Goal: Information Seeking & Learning: Learn about a topic

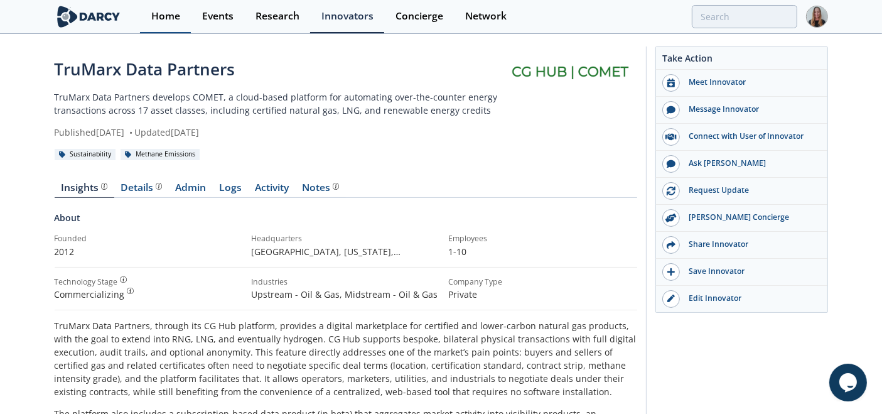
click at [190, 15] on link "Home" at bounding box center [165, 16] width 51 height 33
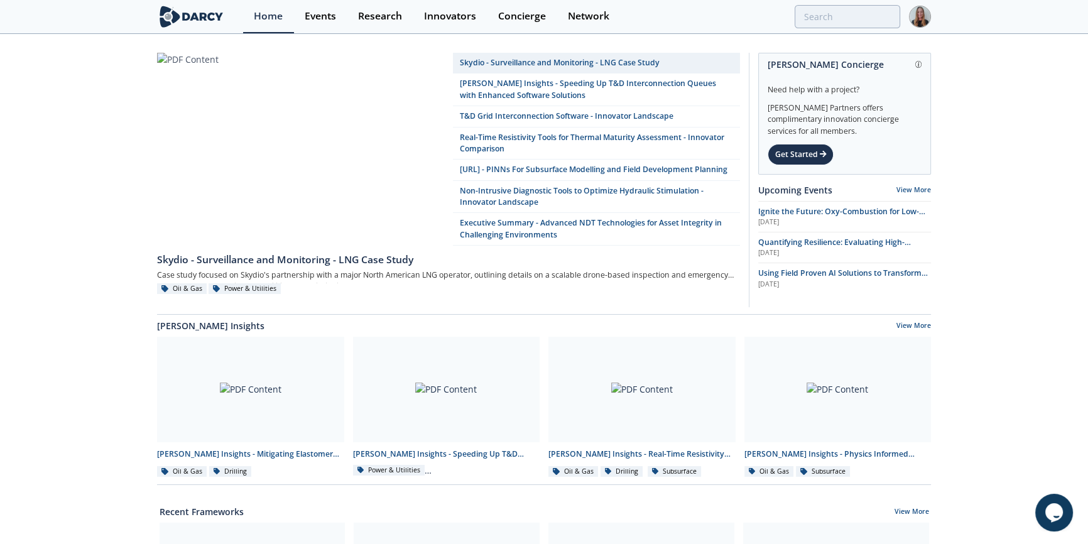
click at [740, 315] on div "Skydio - Surveillance and Monitoring - LNG Case Study [PERSON_NAME] Insights - …" at bounding box center [544, 184] width 774 height 262
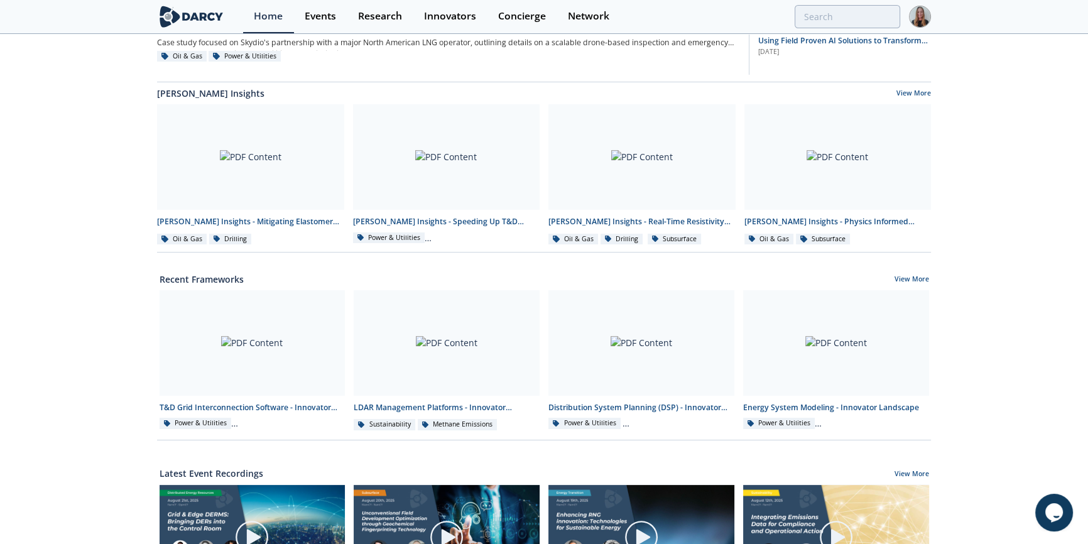
scroll to position [215, 0]
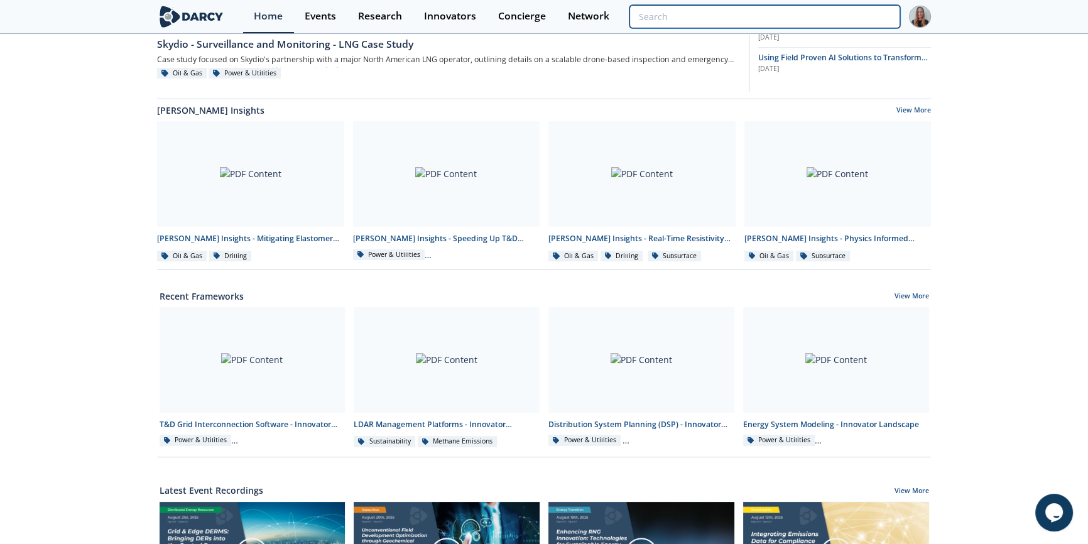
click at [825, 19] on input "search" at bounding box center [764, 16] width 271 height 23
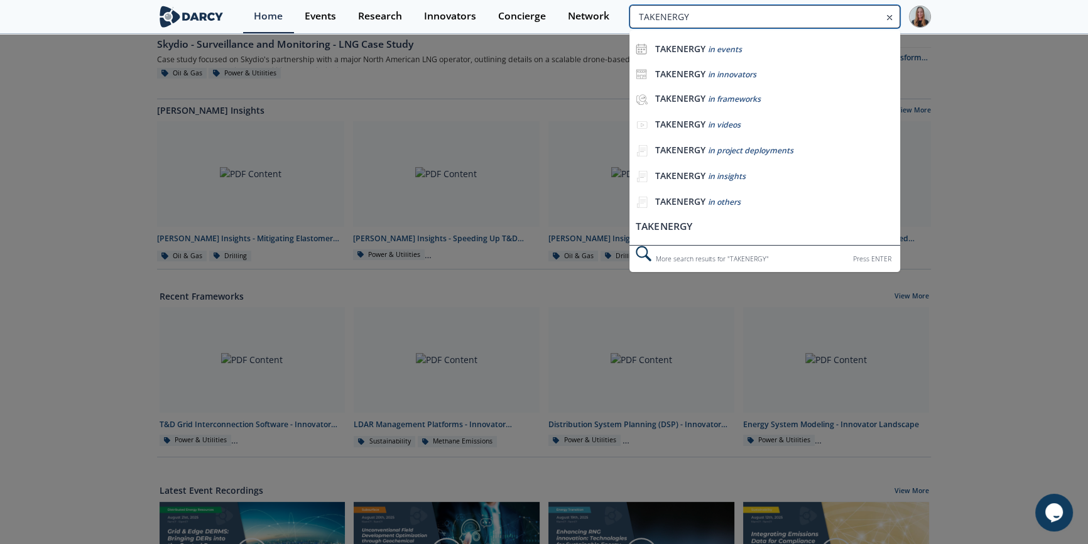
type input "TAKENERGY"
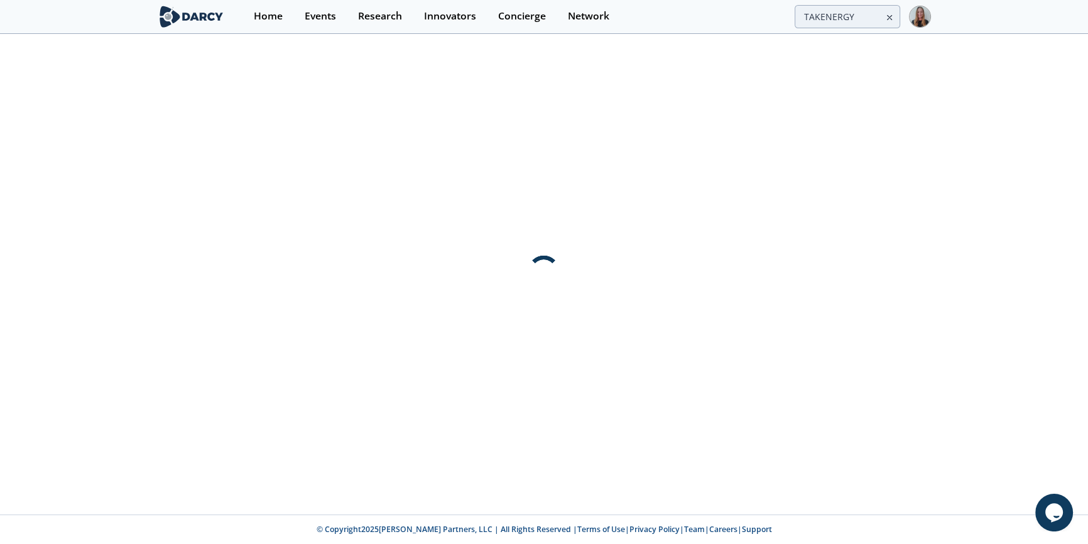
scroll to position [0, 0]
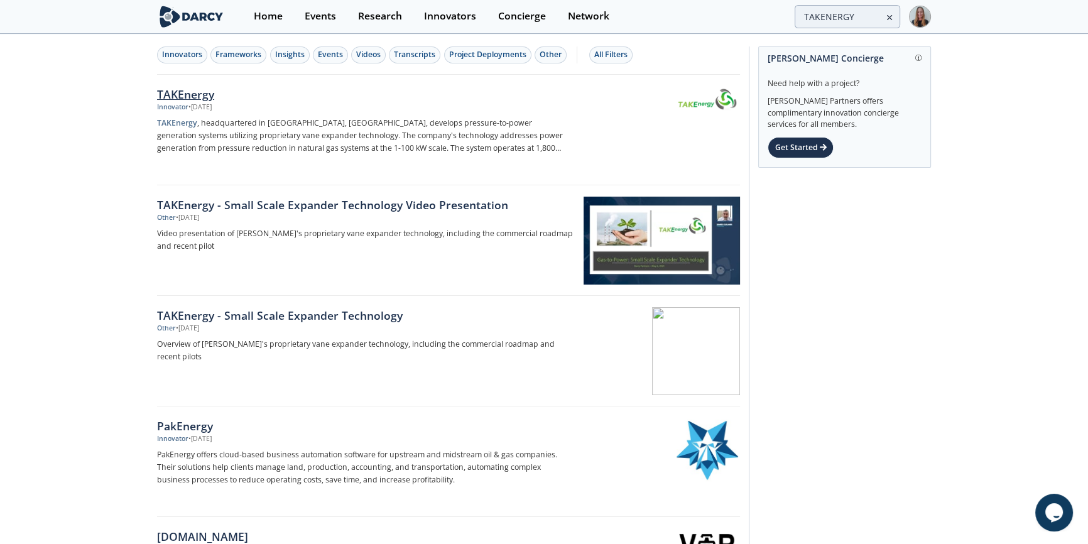
click at [213, 90] on div "TAKEnergy" at bounding box center [365, 94] width 416 height 16
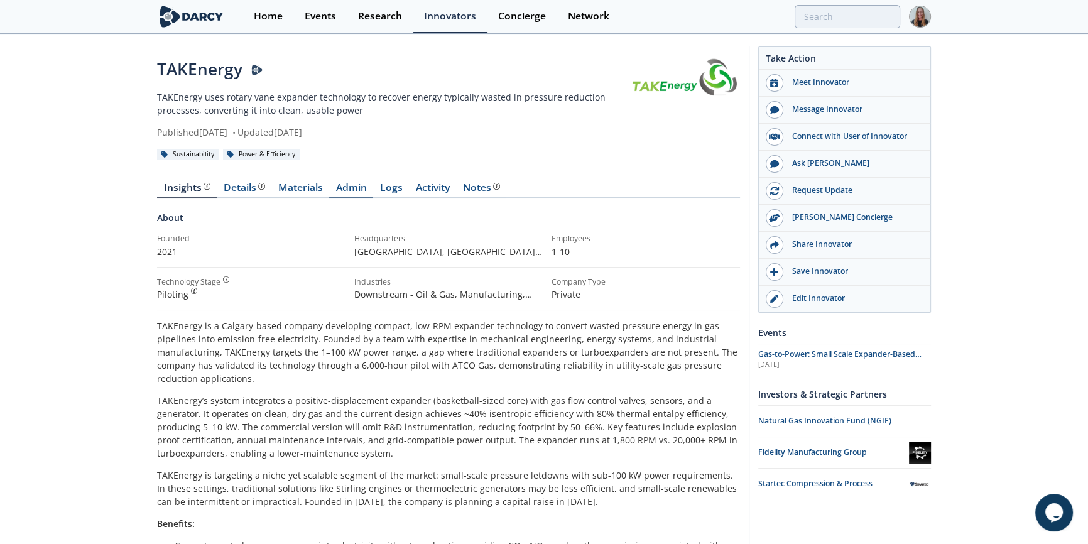
drag, startPoint x: 152, startPoint y: 191, endPoint x: 337, endPoint y: 189, distance: 184.6
click at [282, 241] on div "Founded" at bounding box center [251, 238] width 188 height 11
click at [233, 193] on div "Details" at bounding box center [244, 188] width 41 height 10
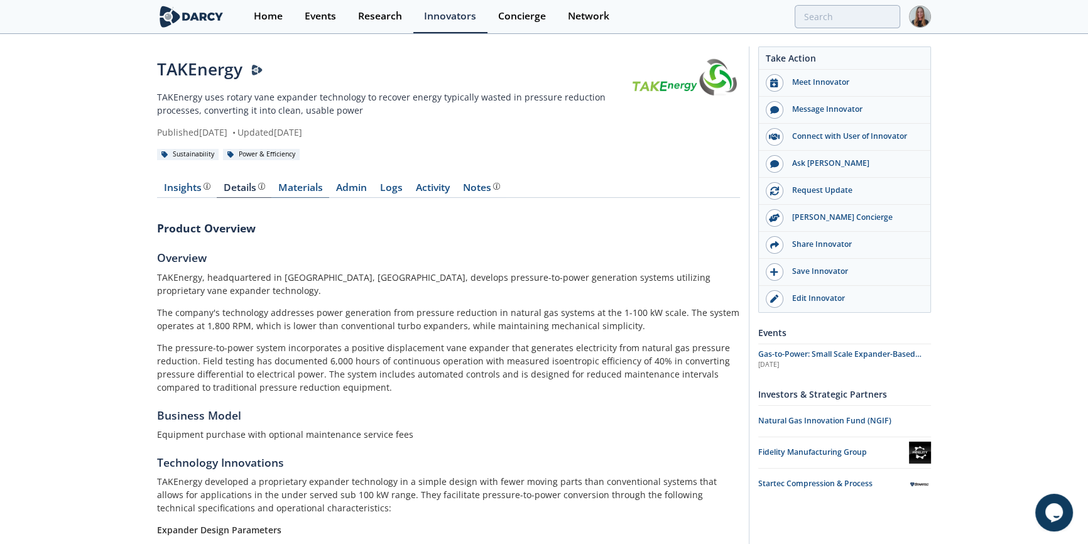
click at [302, 197] on link "Materials" at bounding box center [300, 190] width 58 height 15
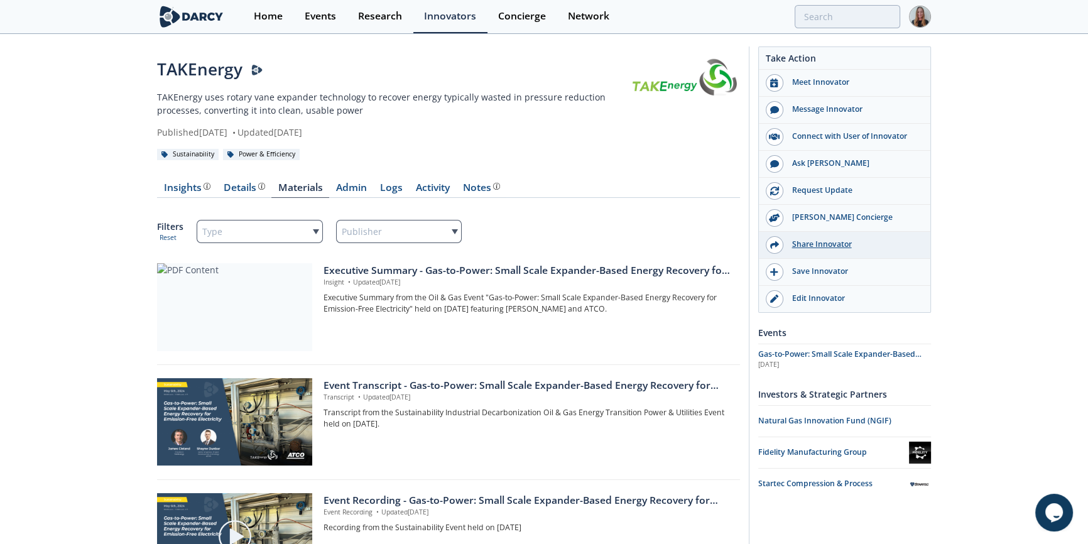
drag, startPoint x: 772, startPoint y: 57, endPoint x: 912, endPoint y: 247, distance: 235.7
click at [892, 246] on div "Take Action Meet Innovator Message Innovator Connect with User of Innovator Ask…" at bounding box center [844, 181] width 171 height 261
click at [848, 113] on div "Message Innovator" at bounding box center [853, 109] width 141 height 11
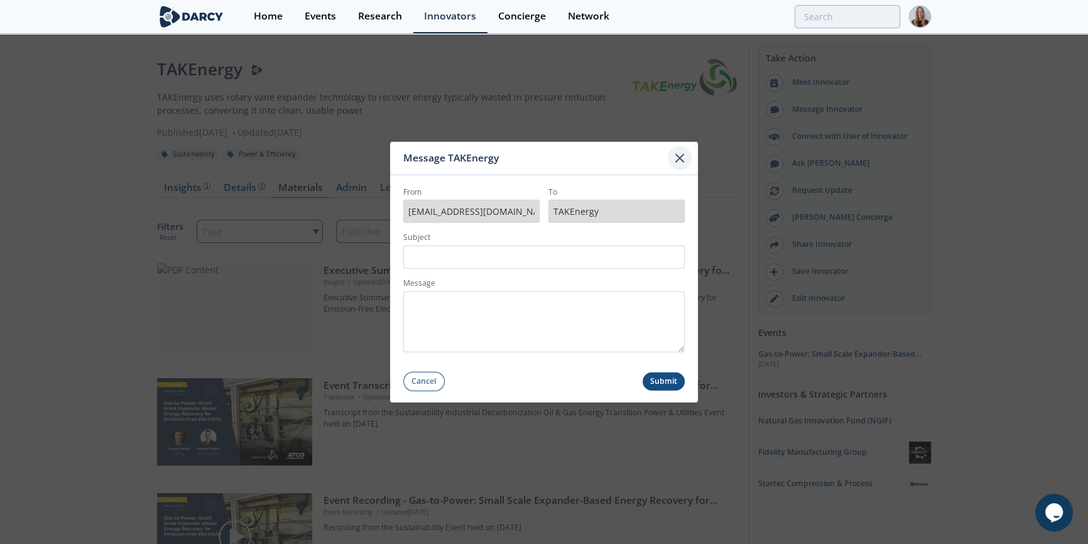
click at [674, 151] on icon at bounding box center [679, 158] width 15 height 15
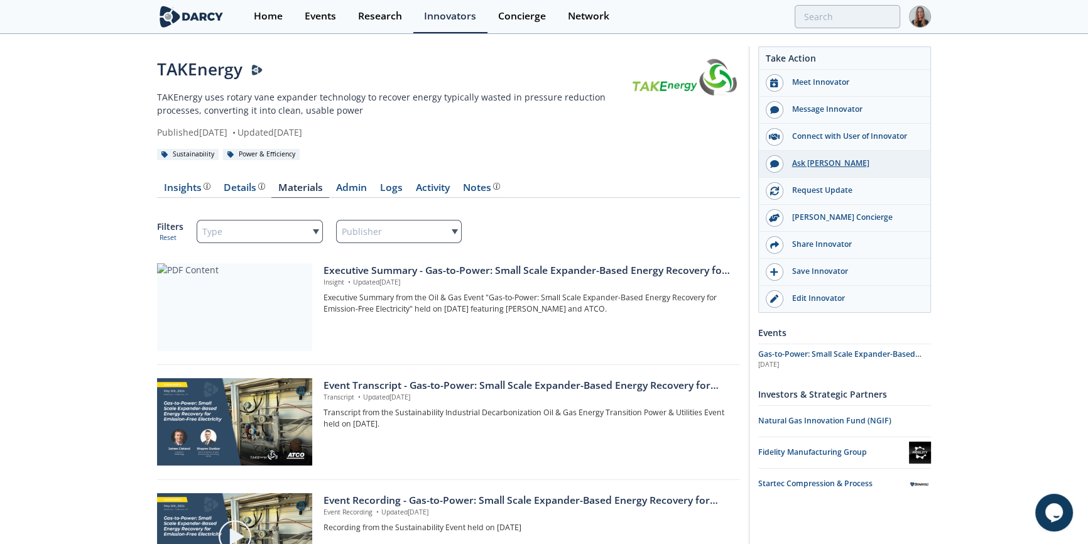
click at [841, 166] on div "Ask [PERSON_NAME]" at bounding box center [853, 163] width 141 height 11
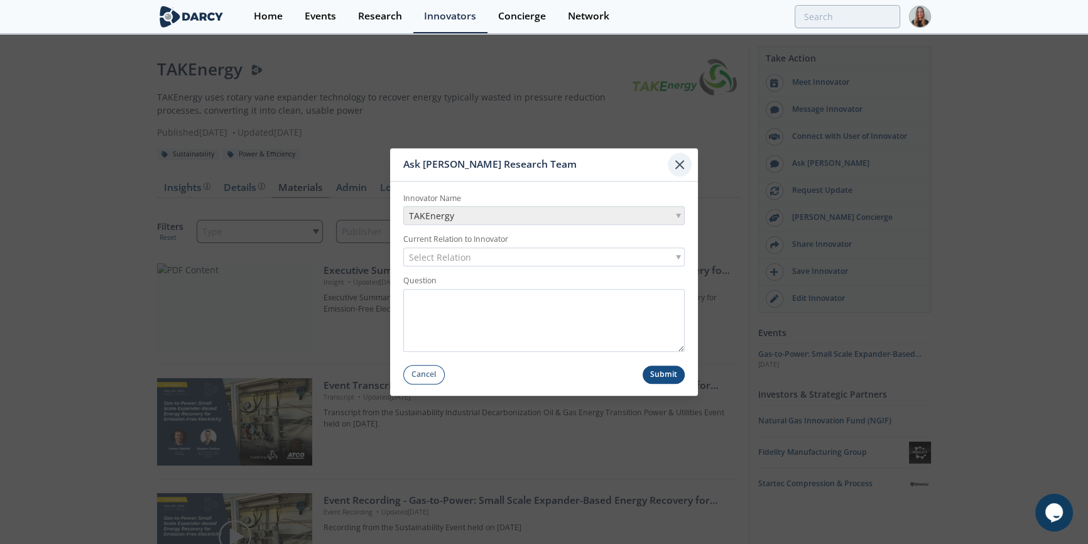
click at [678, 163] on icon at bounding box center [680, 165] width 8 height 8
